Goal: Information Seeking & Learning: Learn about a topic

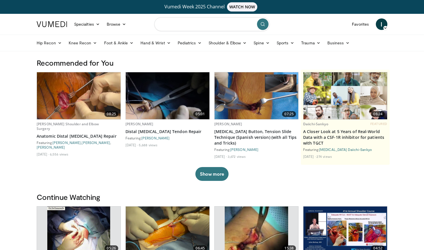
click at [180, 25] on input "Search topics, interventions" at bounding box center [211, 24] width 115 height 14
type input "**********"
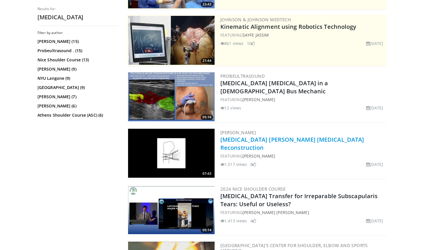
scroll to position [120, 0]
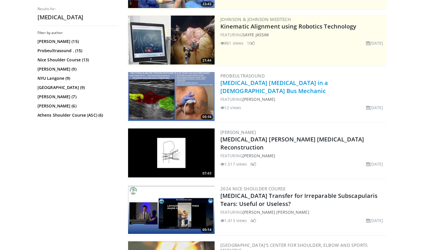
click at [255, 83] on link "Pectoralis Major Tendon Rupture in a 55 Year Old Bus Mechanic" at bounding box center [273, 87] width 107 height 16
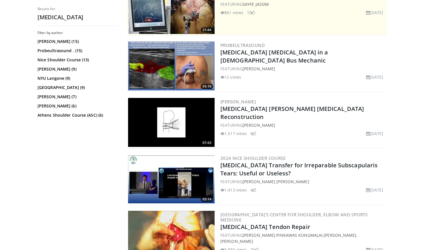
scroll to position [154, 0]
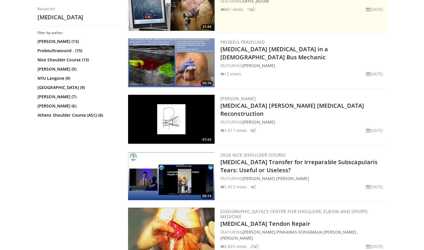
click at [186, 118] on img at bounding box center [171, 119] width 86 height 49
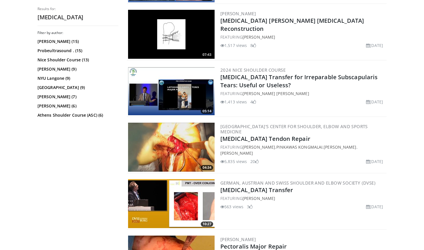
scroll to position [240, 0]
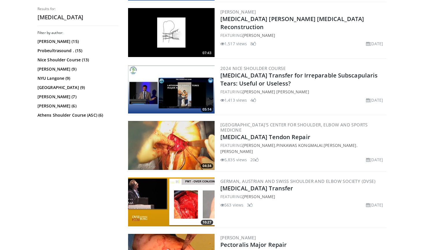
click at [177, 140] on img at bounding box center [171, 145] width 86 height 49
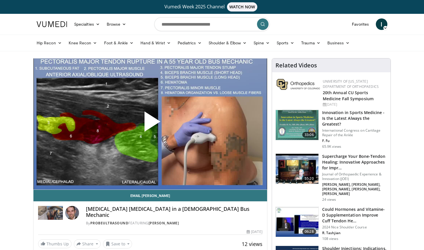
click at [150, 124] on span "Video Player" at bounding box center [150, 124] width 0 height 0
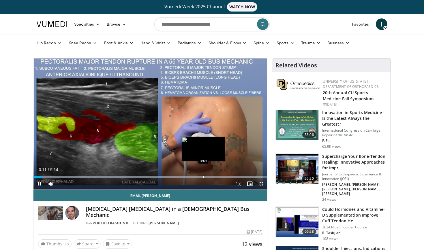
click at [203, 175] on div "Loaded : 98.49% 0:11 3:49" at bounding box center [149, 175] width 233 height 5
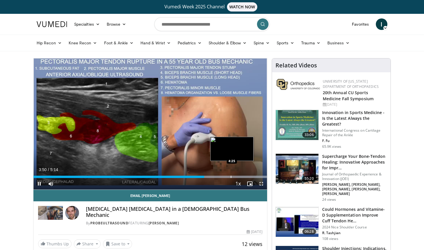
click at [231, 176] on div "Progress Bar" at bounding box center [231, 177] width 1 height 2
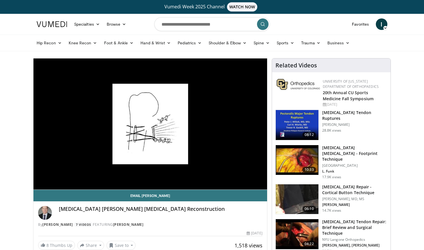
click at [150, 124] on span "Video Player" at bounding box center [150, 124] width 0 height 0
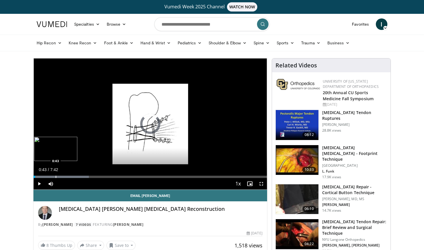
click at [56, 176] on div "Progress Bar" at bounding box center [56, 177] width 1 height 2
click at [82, 177] on div "Progress Bar" at bounding box center [82, 177] width 1 height 2
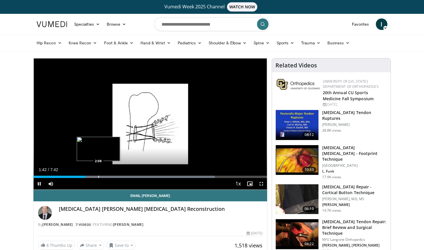
click at [98, 176] on div "Progress Bar" at bounding box center [98, 177] width 1 height 2
click at [114, 176] on div "Progress Bar" at bounding box center [114, 177] width 1 height 2
click at [109, 175] on div "Loaded : 82.03% 2:41 2:33" at bounding box center [149, 175] width 233 height 5
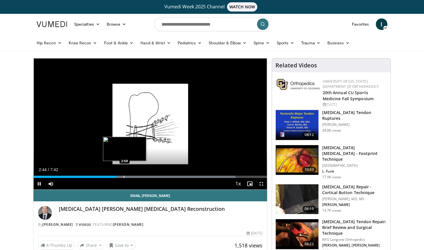
click at [124, 176] on div "Progress Bar" at bounding box center [124, 177] width 1 height 2
click at [139, 176] on div "Progress Bar" at bounding box center [139, 177] width 1 height 2
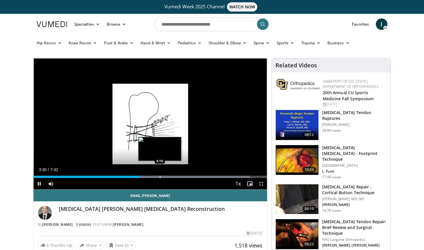
click at [160, 176] on div "Progress Bar" at bounding box center [160, 177] width 1 height 2
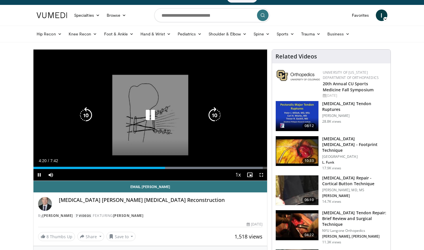
scroll to position [9, 0]
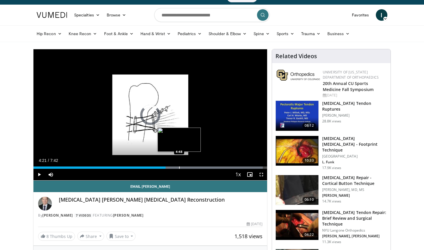
click at [179, 168] on div "Progress Bar" at bounding box center [179, 168] width 1 height 2
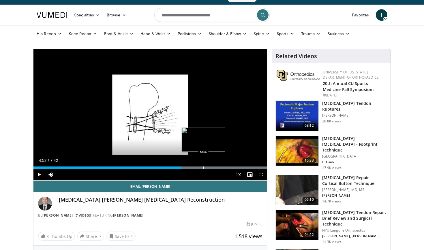
click at [203, 167] on div "Progress Bar" at bounding box center [203, 168] width 1 height 2
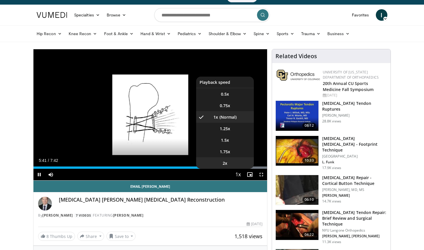
click at [236, 168] on li "2x" at bounding box center [225, 163] width 58 height 12
click at [238, 174] on span "Video Player" at bounding box center [238, 175] width 8 height 12
click at [224, 117] on li "1x" at bounding box center [225, 117] width 58 height 12
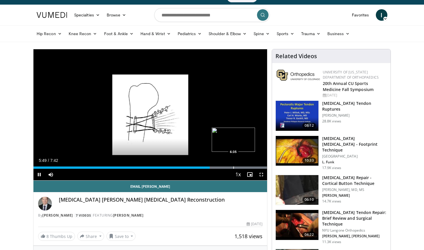
click at [233, 169] on div "Progress Bar" at bounding box center [233, 168] width 1 height 2
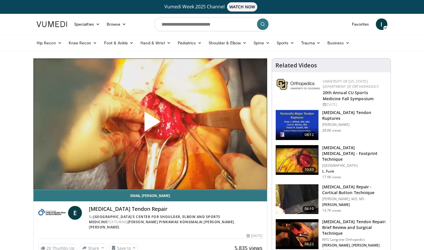
click at [150, 124] on span "Video Player" at bounding box center [150, 124] width 0 height 0
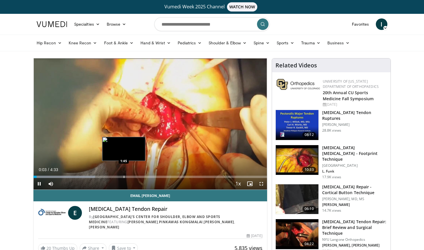
click at [124, 176] on div "Progress Bar" at bounding box center [124, 177] width 1 height 2
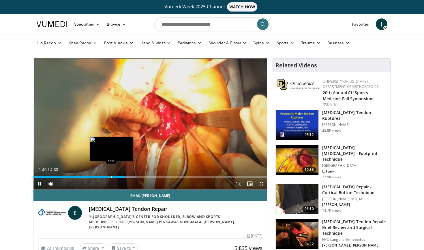
click at [111, 175] on div "Loaded : 43.87% 1:47 1:31" at bounding box center [149, 175] width 233 height 5
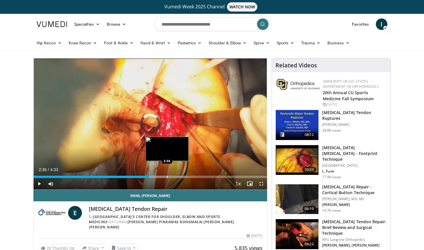
click at [167, 176] on div "Progress Bar" at bounding box center [167, 177] width 1 height 2
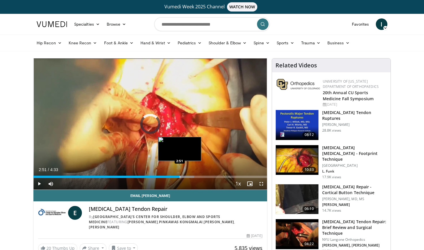
click at [180, 176] on div "Progress Bar" at bounding box center [180, 177] width 1 height 2
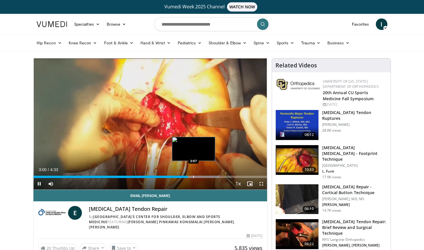
click at [194, 177] on div "Progress Bar" at bounding box center [193, 177] width 1 height 2
click at [201, 177] on div "Progress Bar" at bounding box center [201, 177] width 1 height 2
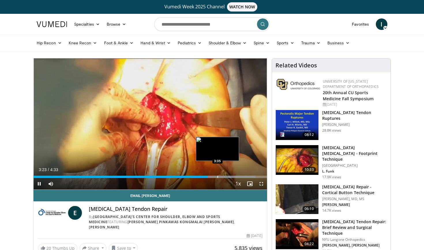
click at [217, 177] on div "Progress Bar" at bounding box center [217, 177] width 1 height 2
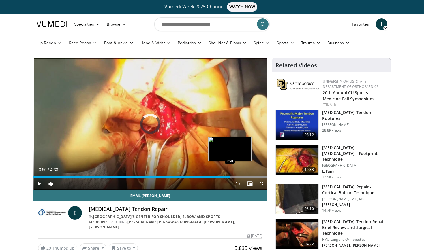
click at [230, 176] on div "Progress Bar" at bounding box center [230, 177] width 1 height 2
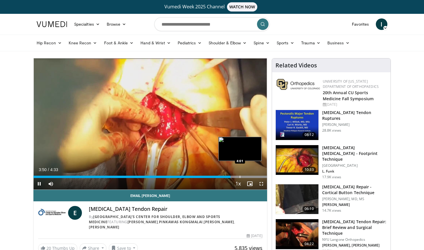
click at [240, 176] on div "Progress Bar" at bounding box center [239, 177] width 1 height 2
click at [252, 177] on div "Progress Bar" at bounding box center [252, 177] width 1 height 2
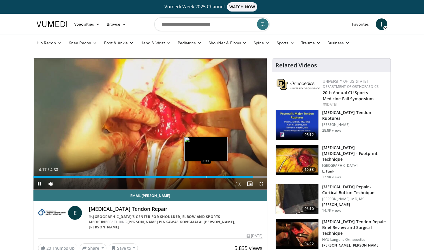
click at [206, 175] on div "Loaded : 99.97% 4:17 3:22" at bounding box center [149, 175] width 233 height 5
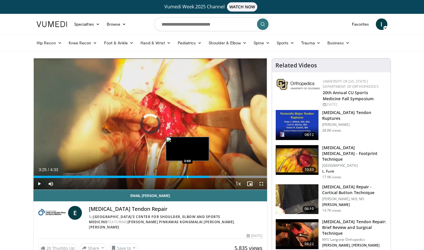
click at [187, 177] on div "Progress Bar" at bounding box center [187, 177] width 1 height 2
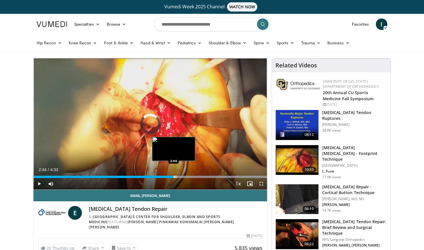
click at [173, 176] on div "Progress Bar" at bounding box center [173, 177] width 1 height 2
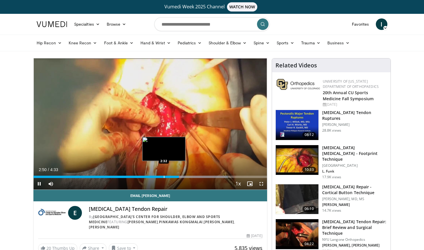
click at [164, 176] on div "Progress Bar" at bounding box center [164, 177] width 1 height 2
click at [154, 176] on div "Progress Bar" at bounding box center [154, 177] width 1 height 2
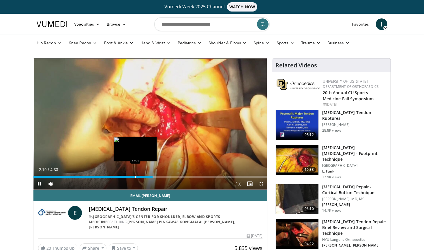
click at [135, 174] on div "Loaded : 50.02% 2:19 1:59" at bounding box center [149, 175] width 233 height 5
click at [125, 176] on div "Progress Bar" at bounding box center [125, 177] width 1 height 2
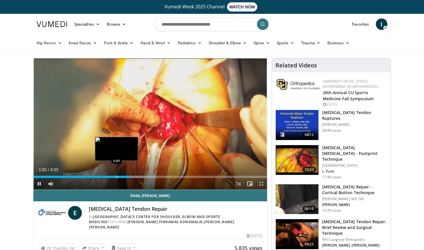
click at [116, 177] on div "Progress Bar" at bounding box center [116, 177] width 1 height 2
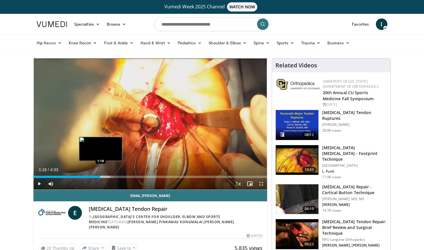
click at [101, 175] on div "Loaded : 34.21% 1:34 1:18" at bounding box center [149, 175] width 233 height 5
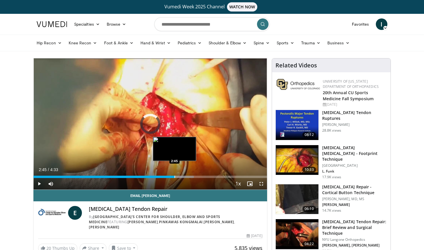
click at [174, 177] on div "Progress Bar" at bounding box center [174, 177] width 1 height 2
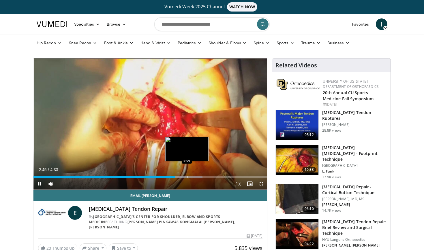
click at [187, 176] on div "Progress Bar" at bounding box center [187, 177] width 1 height 2
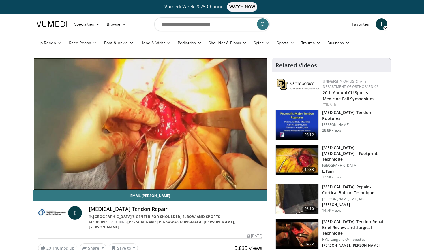
click at [200, 190] on div "Current Time 3:00 / Duration 4:33 Pause Skip Backward Skip Forward Mute Loaded …" at bounding box center [149, 196] width 233 height 12
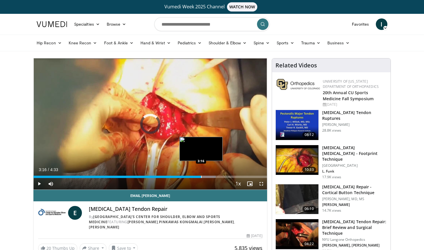
click at [201, 176] on div "Progress Bar" at bounding box center [201, 177] width 1 height 2
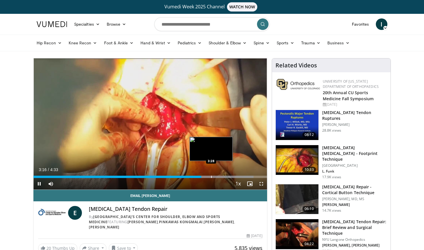
click at [211, 177] on div "Progress Bar" at bounding box center [211, 177] width 1 height 2
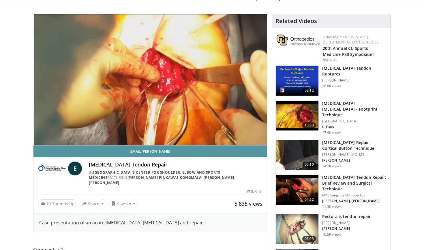
scroll to position [45, 0]
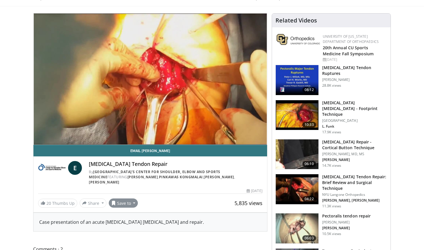
click at [124, 199] on button "Save to" at bounding box center [123, 203] width 29 height 9
click at [133, 212] on span "Add to Favorites" at bounding box center [133, 215] width 35 height 6
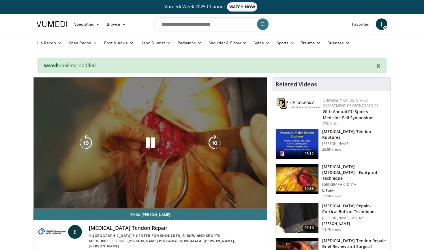
scroll to position [0, 0]
